Goal: Task Accomplishment & Management: Use online tool/utility

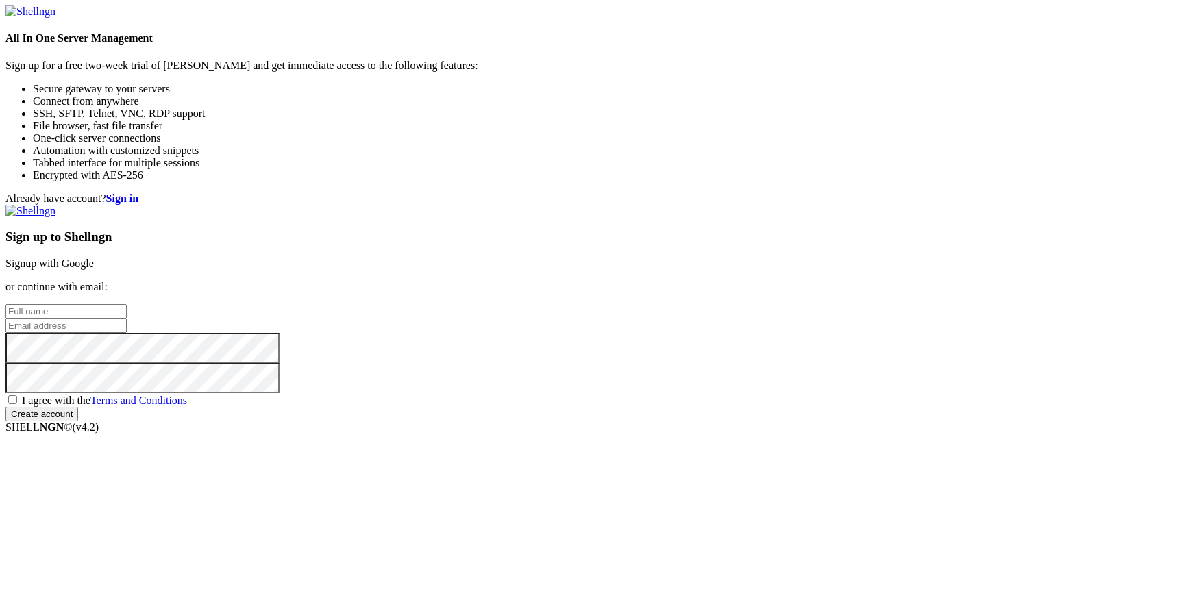
click at [94, 258] on link "Signup with Google" at bounding box center [49, 264] width 88 height 12
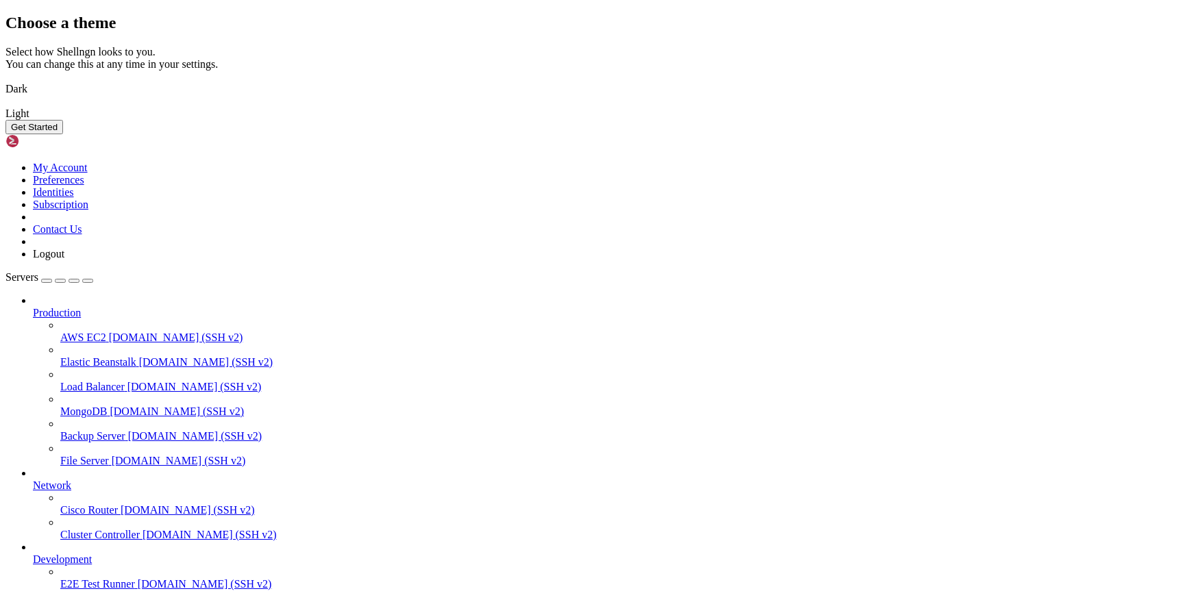
click at [5, 80] on img at bounding box center [5, 80] width 0 height 0
click at [63, 134] on button "Get Started" at bounding box center [34, 127] width 58 height 14
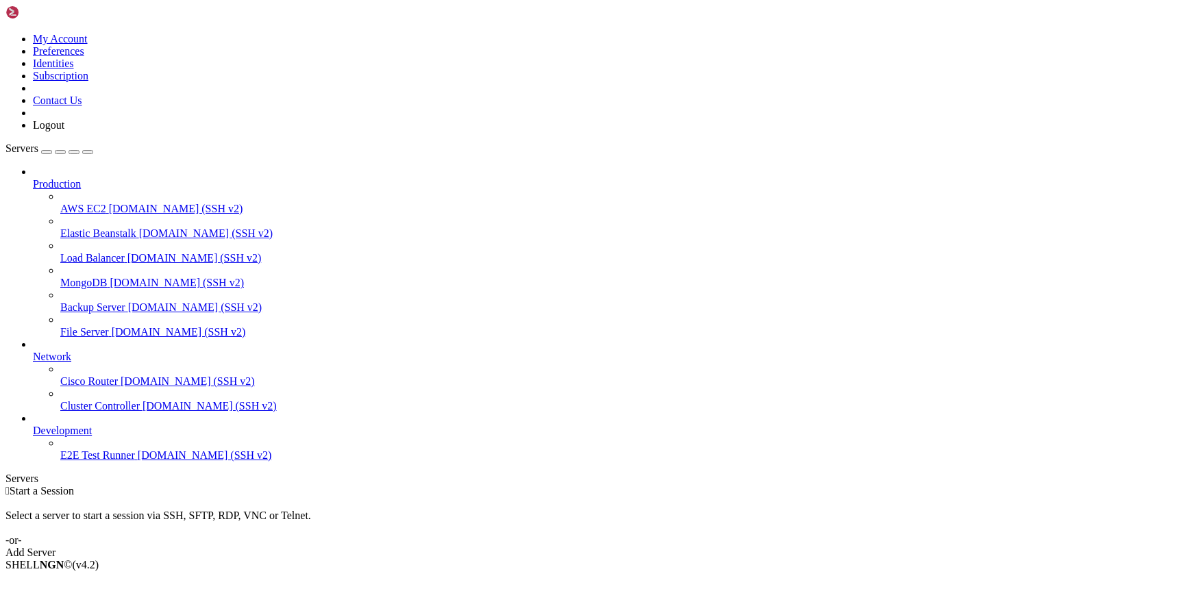
click at [680, 547] on link "Add Server" at bounding box center [591, 553] width 1173 height 12
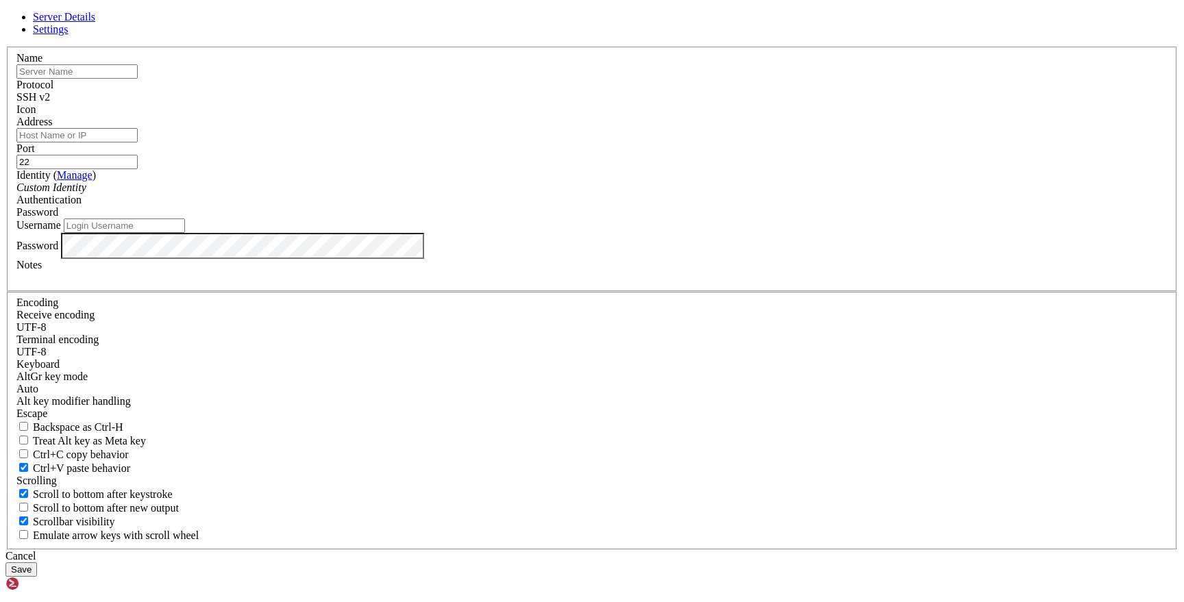
click at [138, 143] on input "Address" at bounding box center [76, 135] width 121 height 14
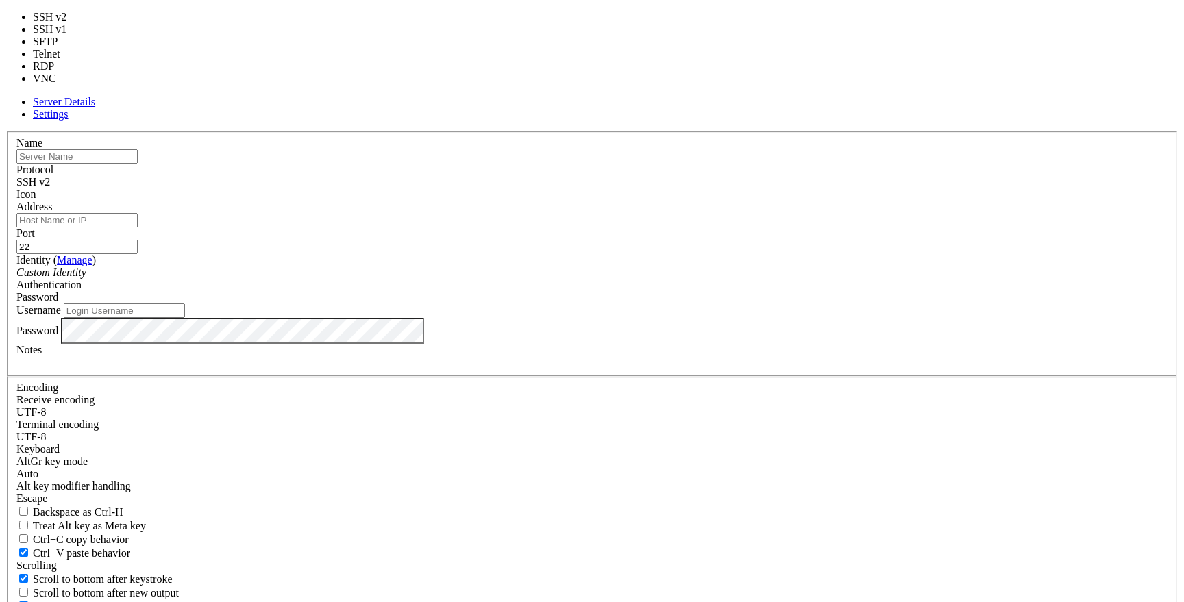
click at [677, 180] on div "SSH v2" at bounding box center [592, 182] width 1152 height 12
click at [42, 145] on label "Name" at bounding box center [29, 143] width 26 height 12
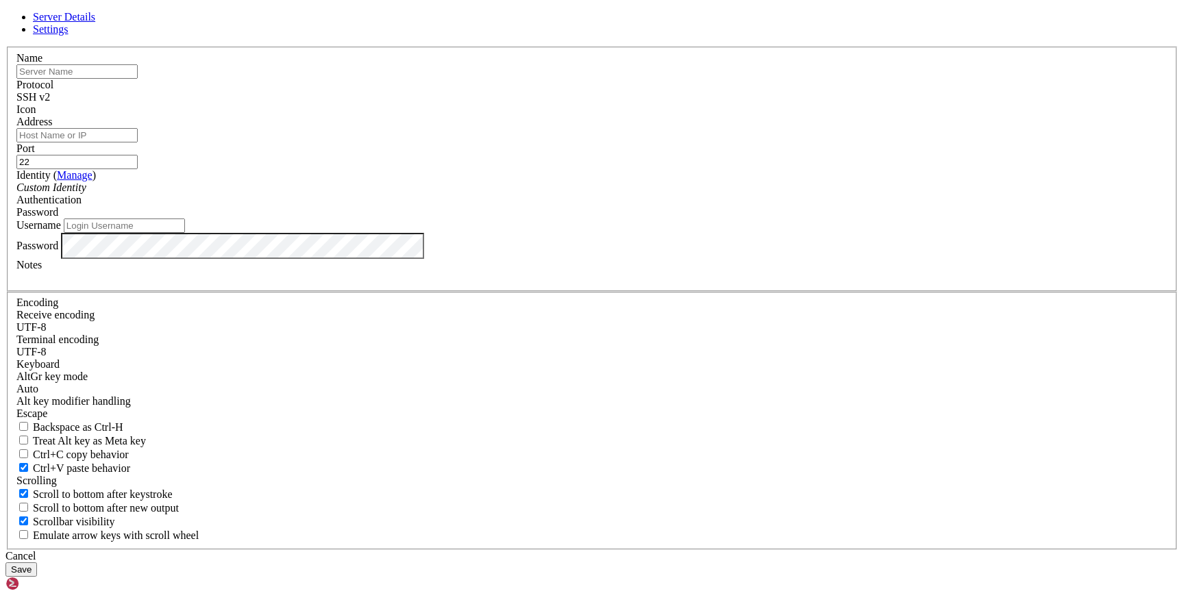
click at [69, 35] on span "Settings" at bounding box center [51, 29] width 36 height 12
click at [95, 23] on span "Server Details" at bounding box center [64, 17] width 62 height 12
click at [138, 143] on input "Address" at bounding box center [76, 135] width 121 height 14
paste input "[TECHNICAL_ID]"
type input "[TECHNICAL_ID]"
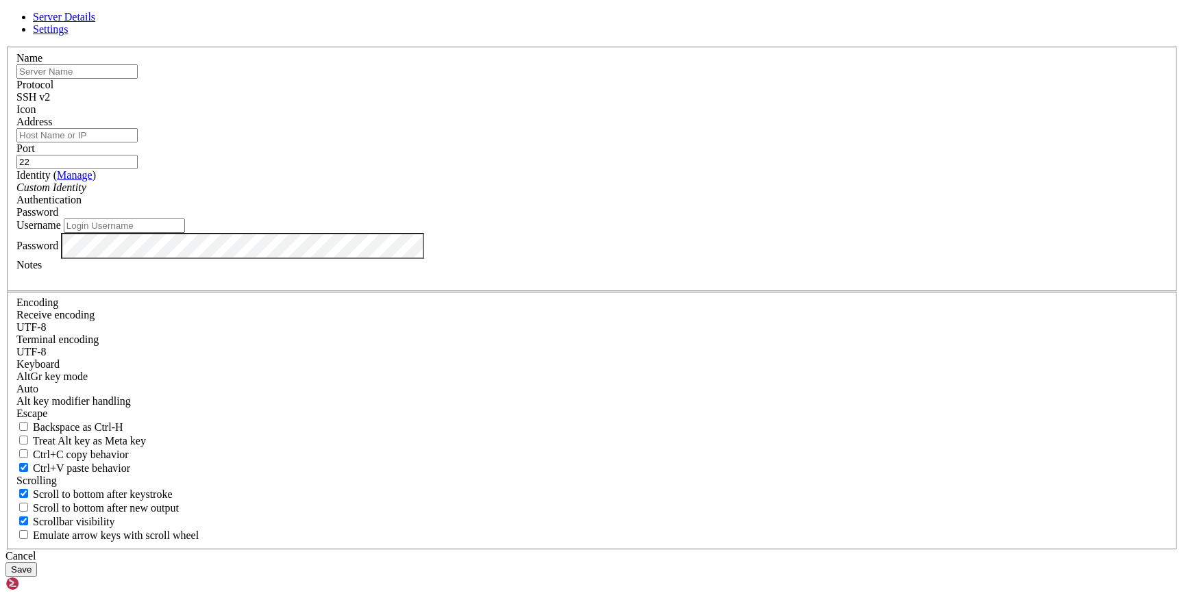
paste input "[TECHNICAL_ID]"
type input "[TECHNICAL_ID]"
click at [185, 233] on input "Username" at bounding box center [124, 226] width 121 height 14
type input "root"
click at [517, 233] on div "Username root" at bounding box center [592, 226] width 1152 height 14
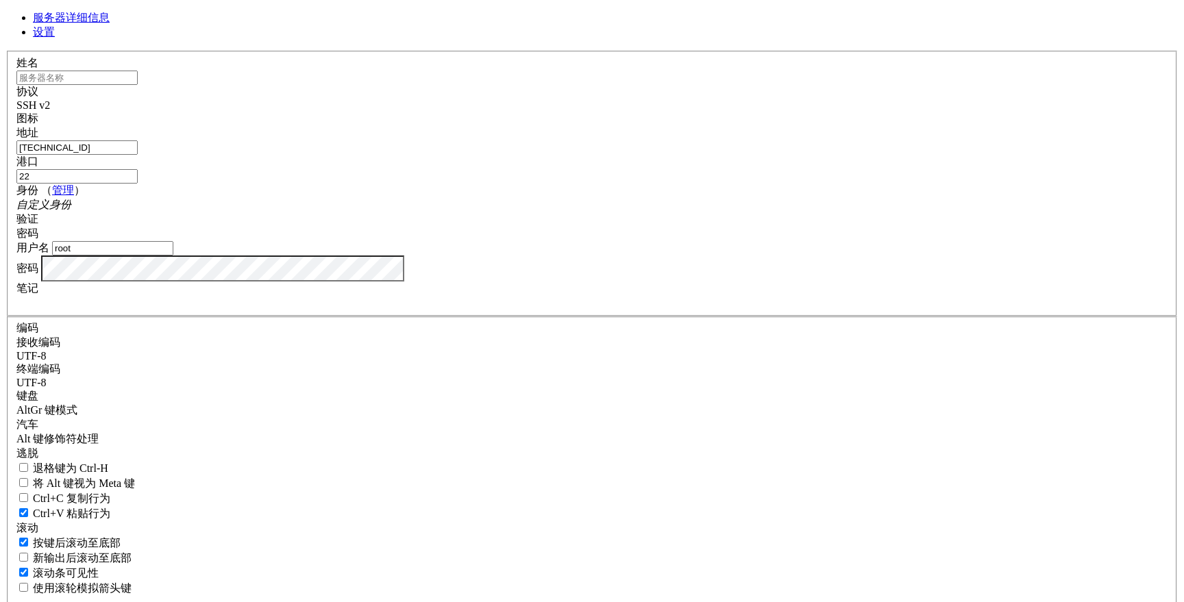
click at [693, 112] on div "SSH v2" at bounding box center [592, 105] width 1152 height 12
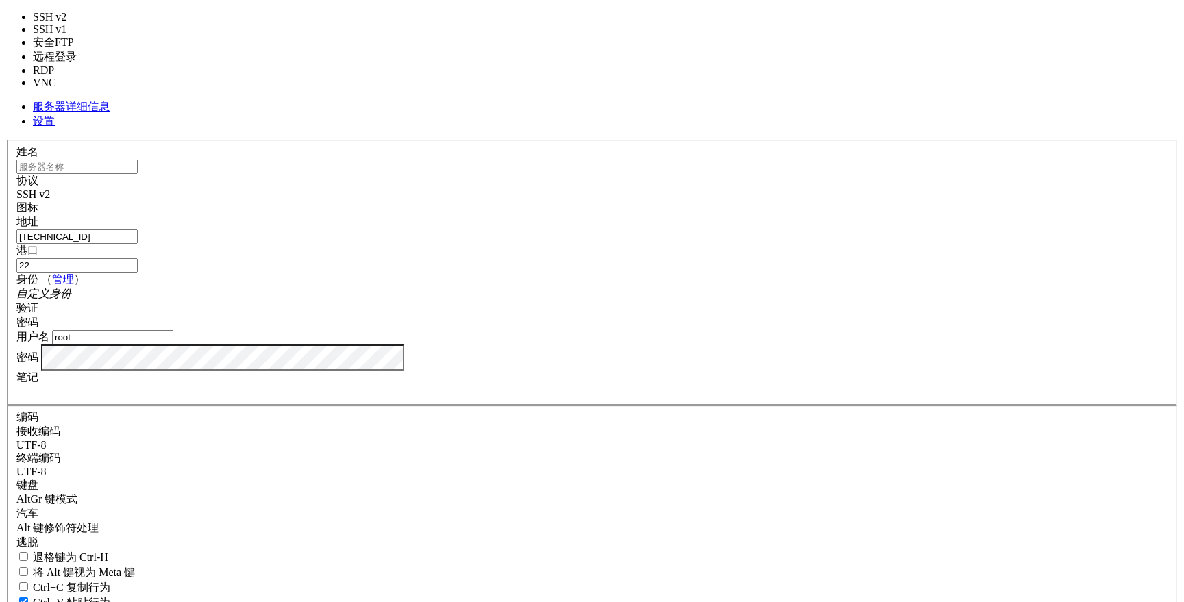
click at [693, 188] on div "SSH v2" at bounding box center [592, 194] width 1152 height 12
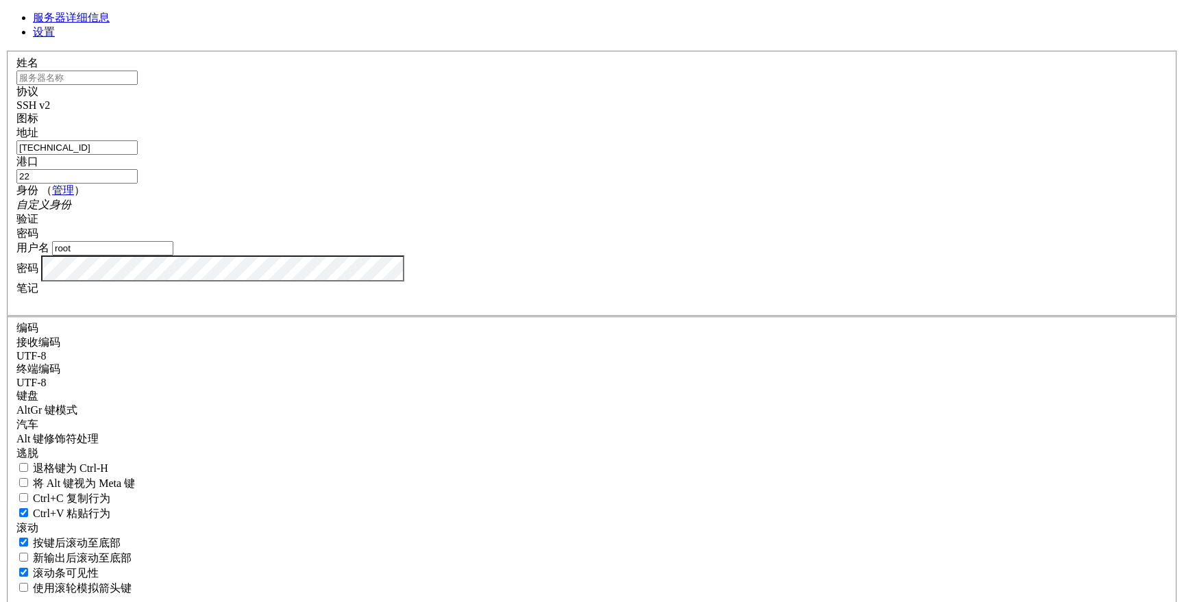
click at [597, 308] on div at bounding box center [592, 302] width 1152 height 12
click at [610, 282] on div "密码" at bounding box center [592, 269] width 1152 height 26
click at [953, 105] on div "服务器详细信息 设置 姓名 协议 SSH v2 图标" at bounding box center [591, 323] width 1173 height 624
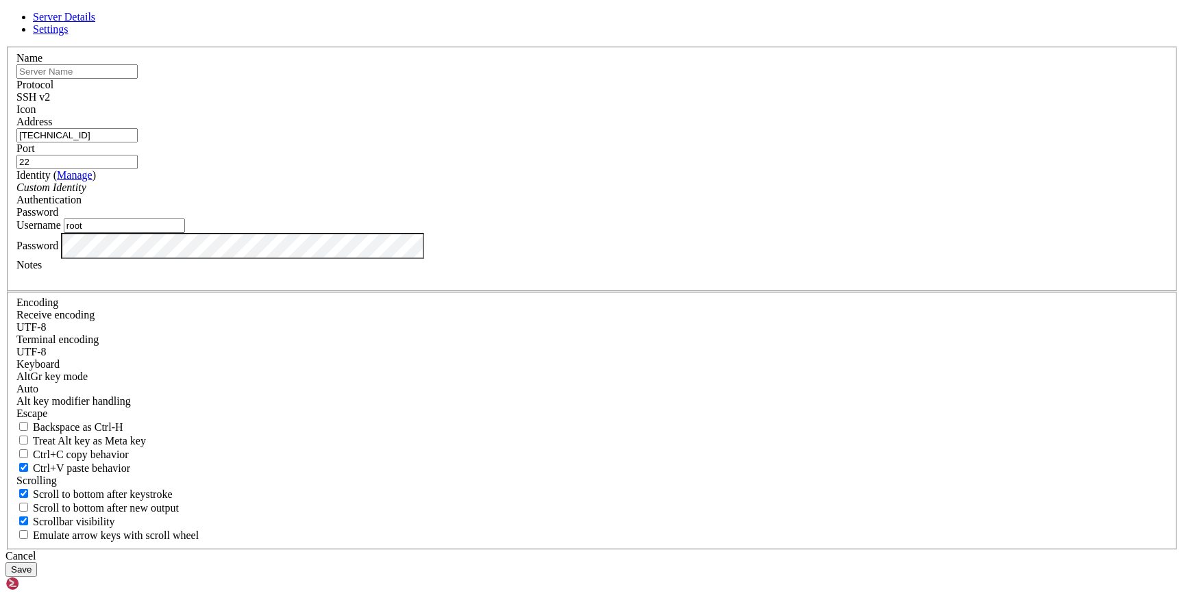
click at [37, 563] on button "Save" at bounding box center [21, 570] width 32 height 14
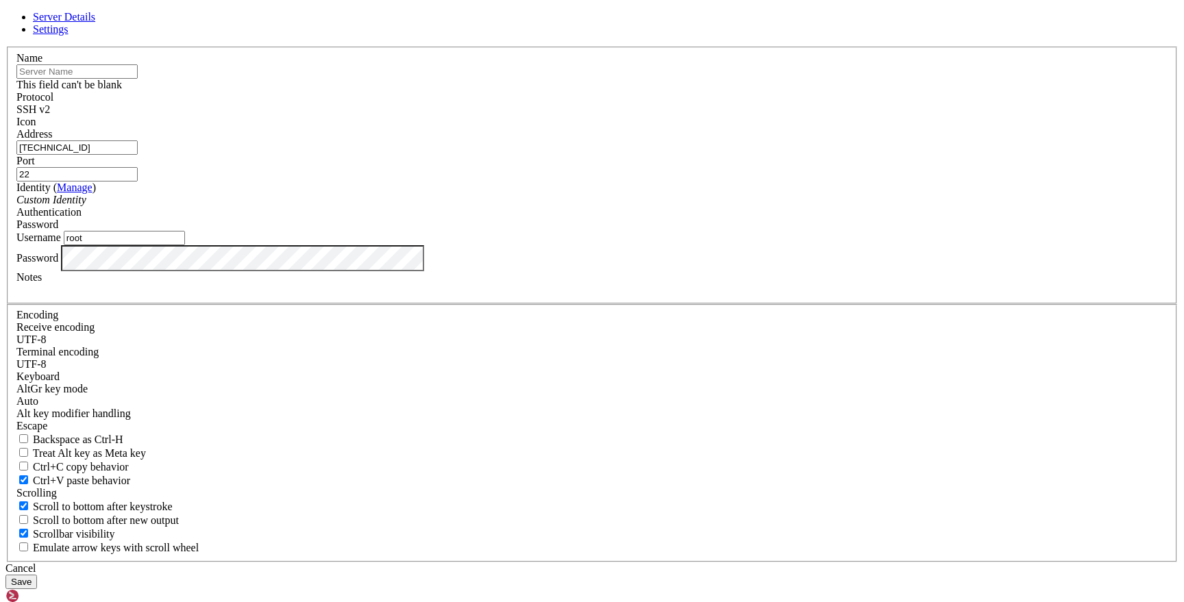
click at [37, 575] on button "Save" at bounding box center [21, 582] width 32 height 14
click at [138, 79] on input "text" at bounding box center [76, 71] width 121 height 14
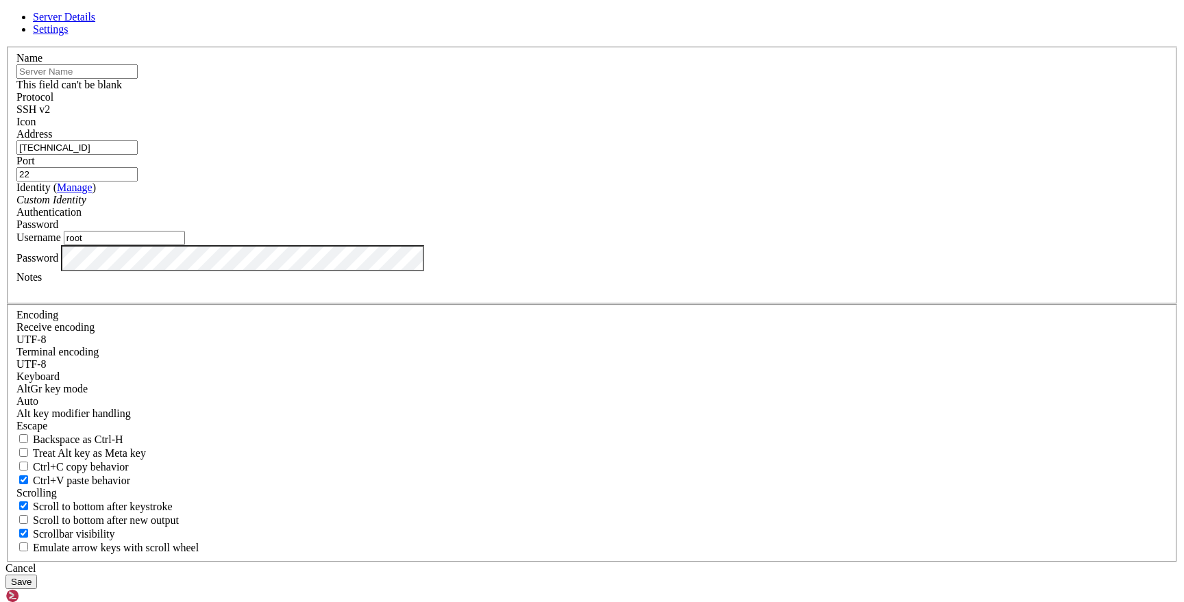
paste input "JexAuYfkS9Xb"
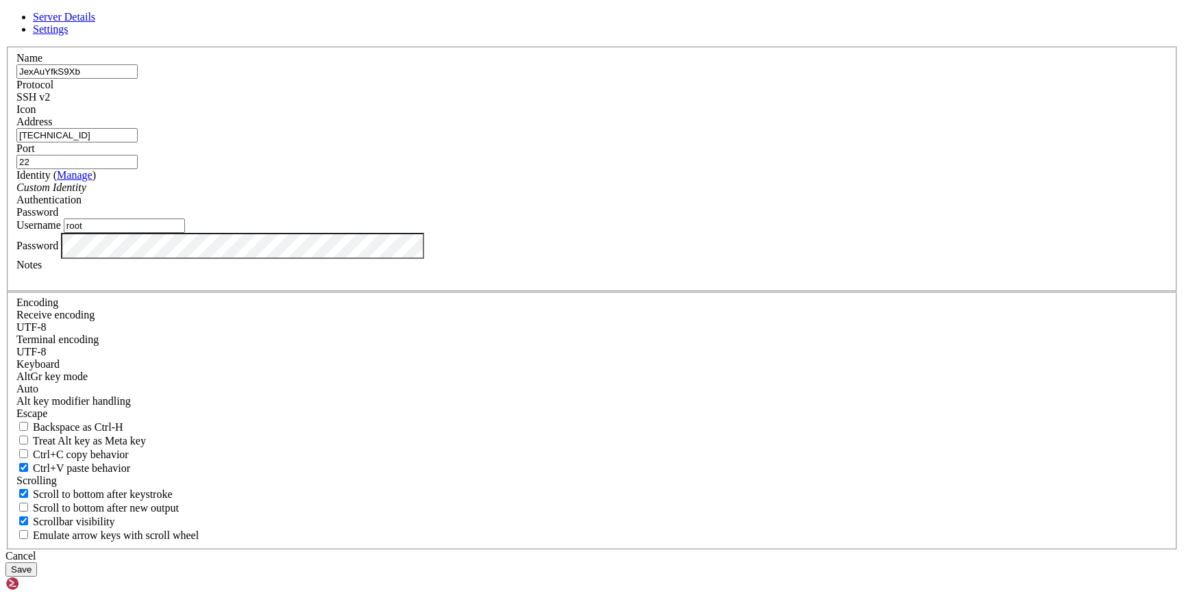
type input "JexAuYfkS9Xb"
click at [37, 563] on button "Save" at bounding box center [21, 570] width 32 height 14
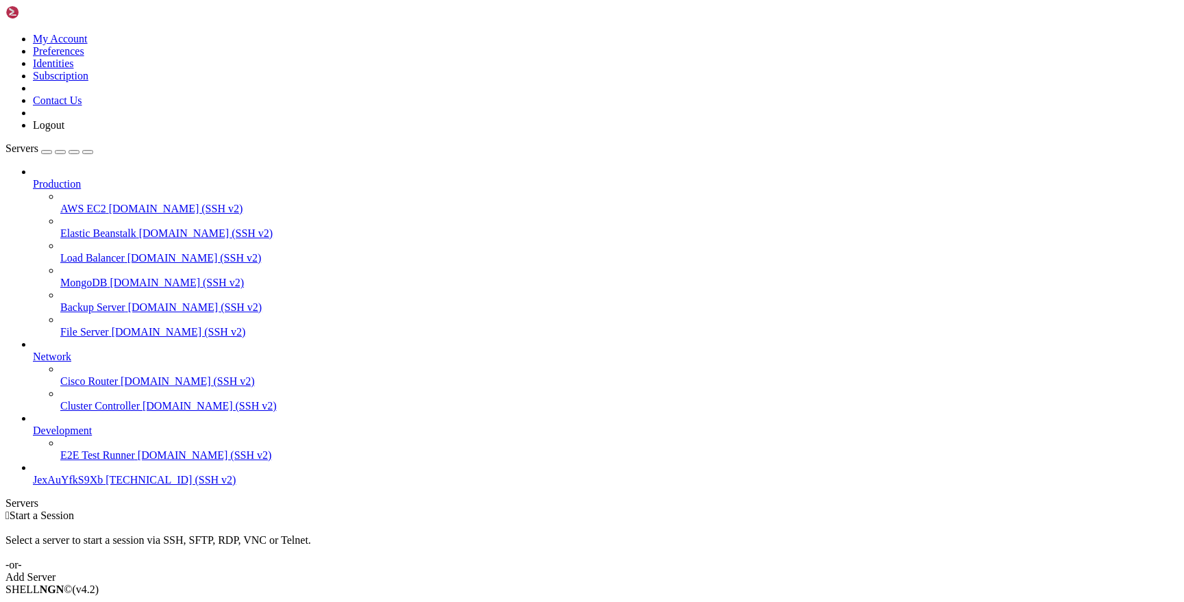
click at [100, 486] on span "JexAuYfkS9Xb" at bounding box center [68, 480] width 70 height 12
